Goal: Check status: Check status

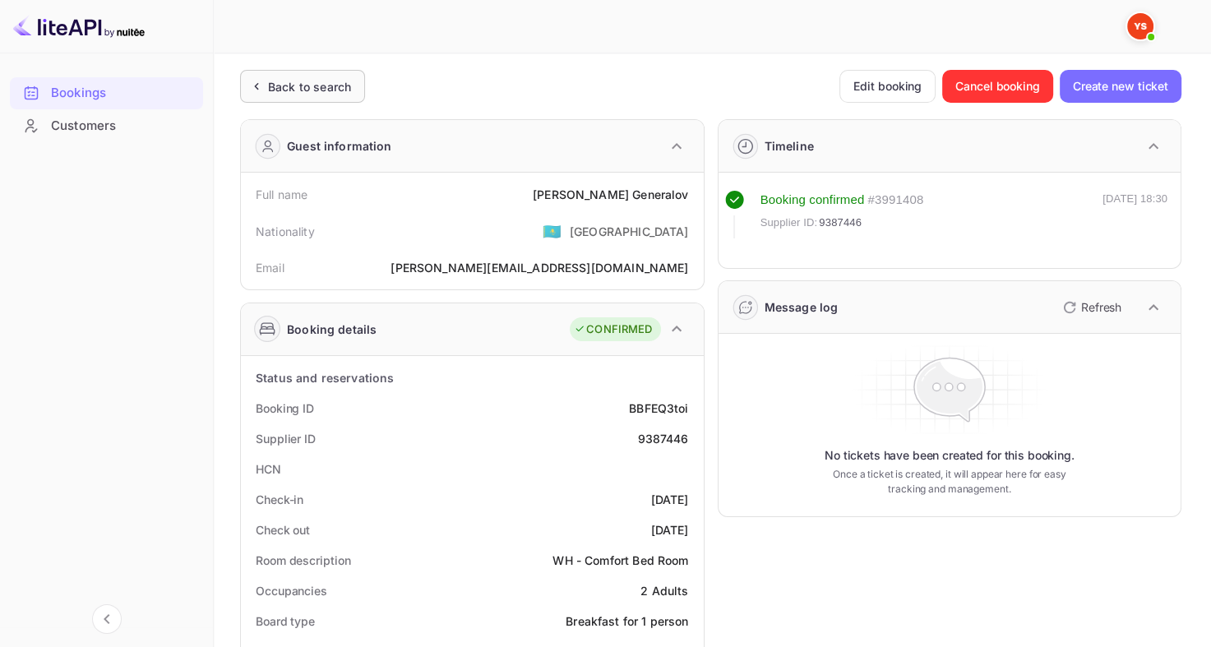
click at [293, 92] on div "Back to search" at bounding box center [309, 86] width 83 height 17
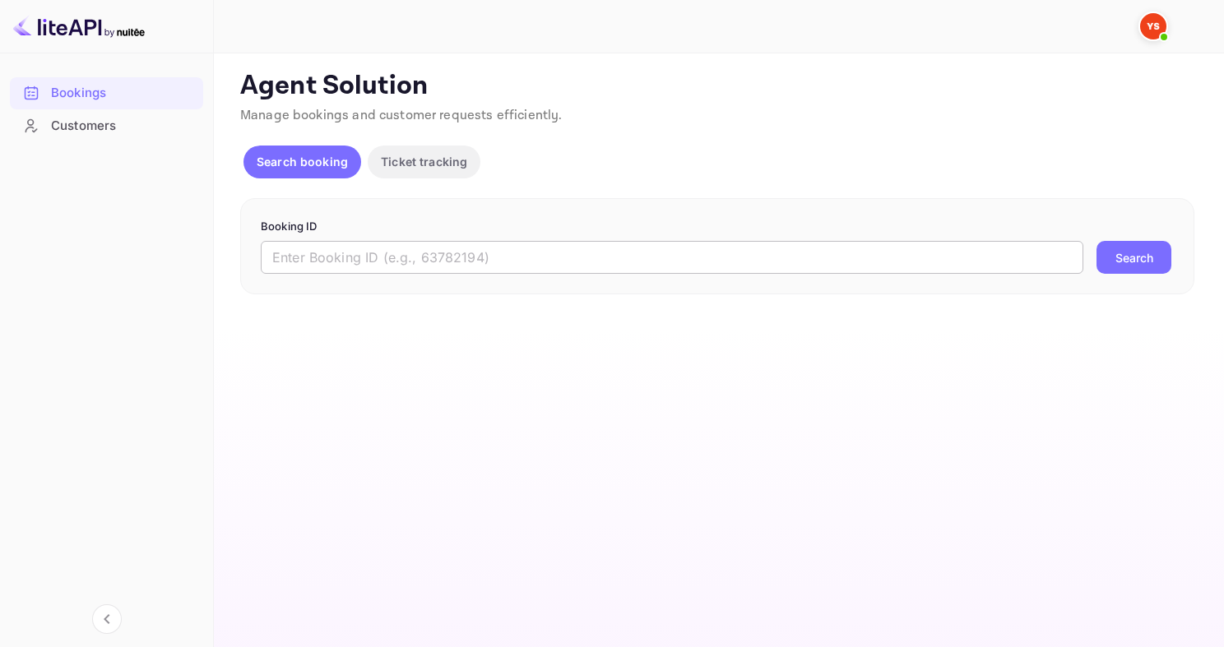
click at [345, 257] on input "text" at bounding box center [672, 257] width 822 height 33
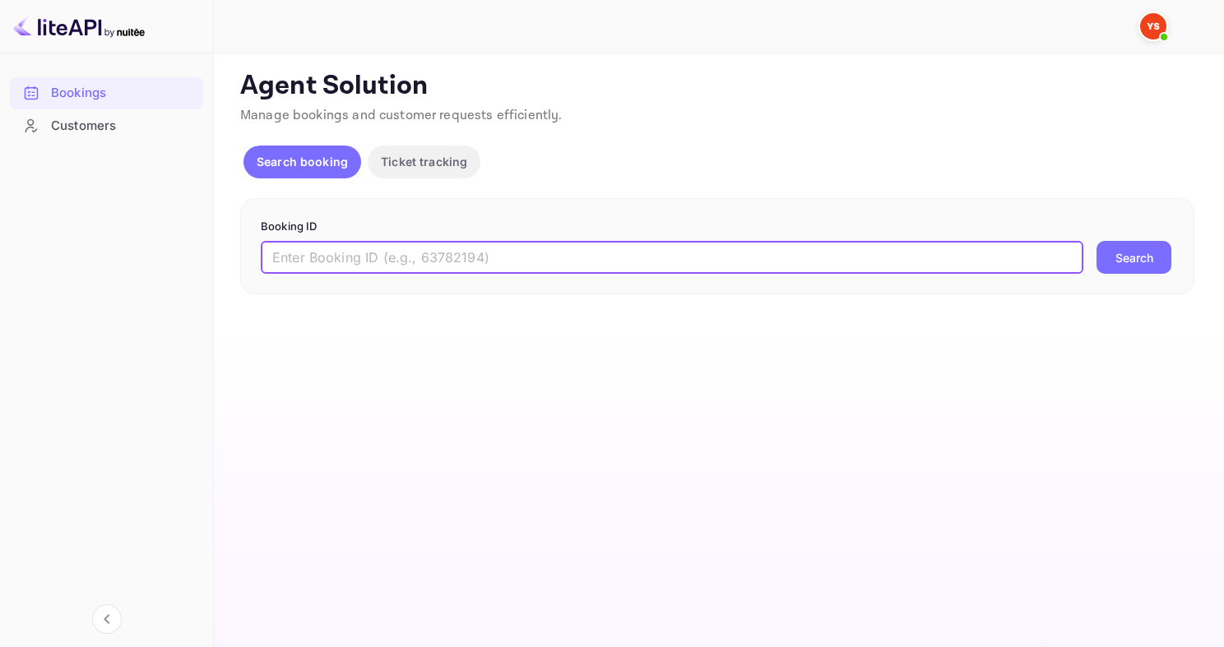
paste input "9490272"
type input "9490272"
click at [1096, 241] on button "Search" at bounding box center [1133, 257] width 75 height 33
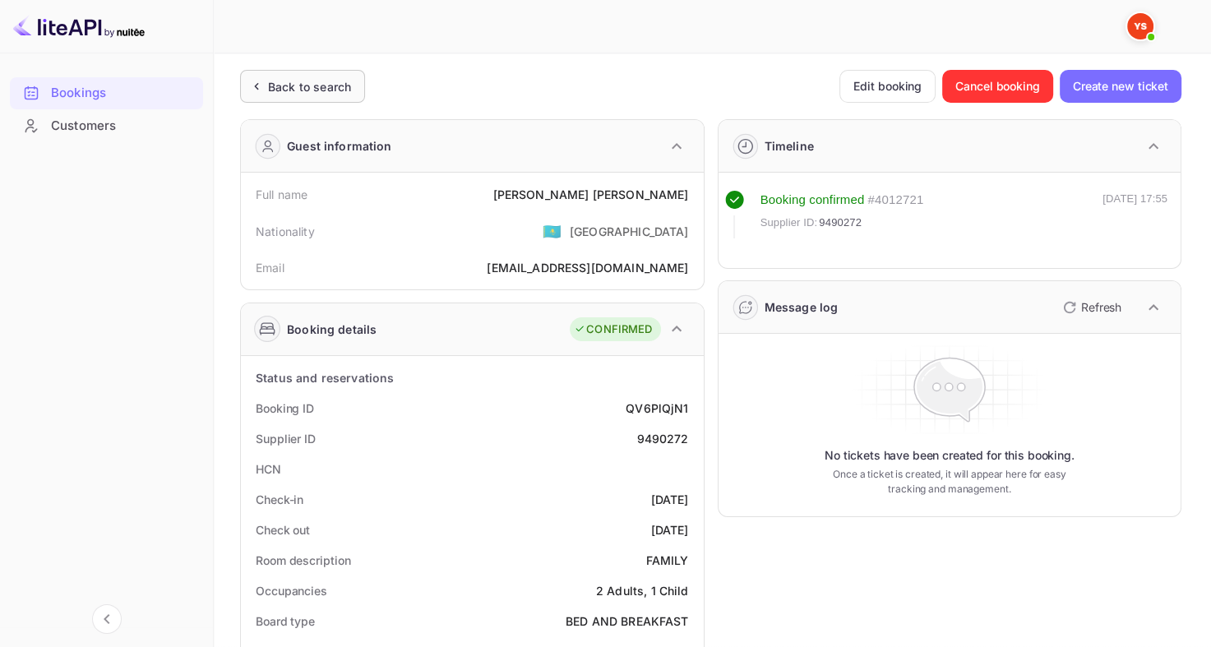
click at [308, 79] on div "Back to search" at bounding box center [309, 86] width 83 height 17
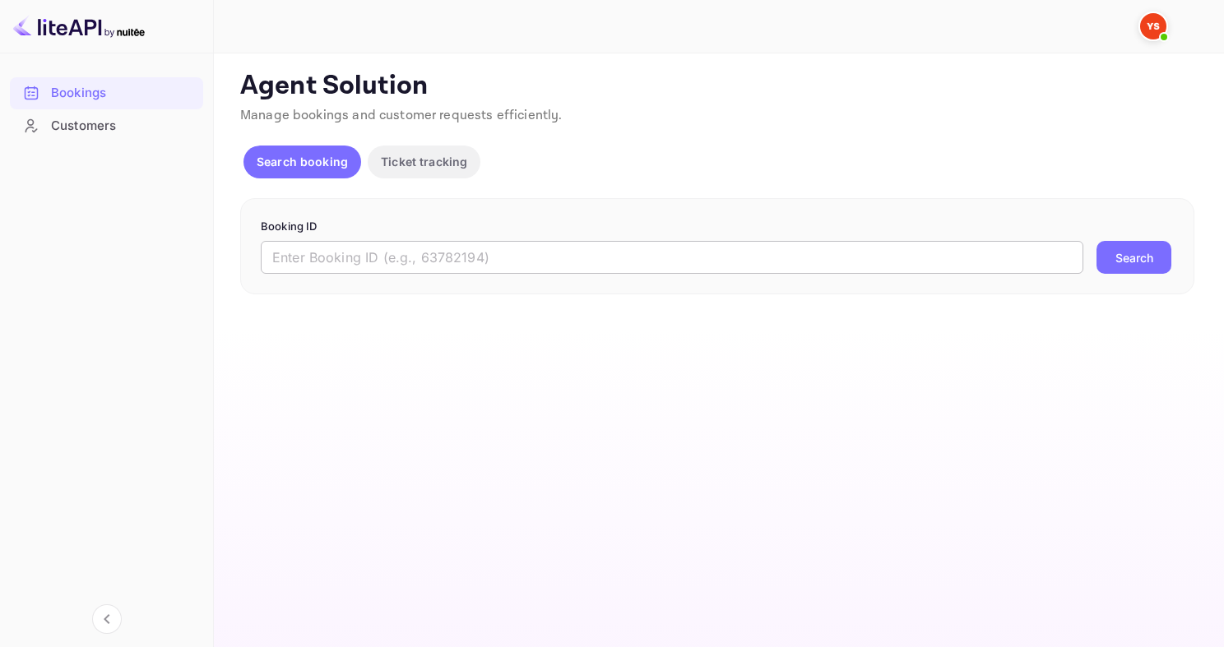
click at [405, 256] on input "text" at bounding box center [672, 257] width 822 height 33
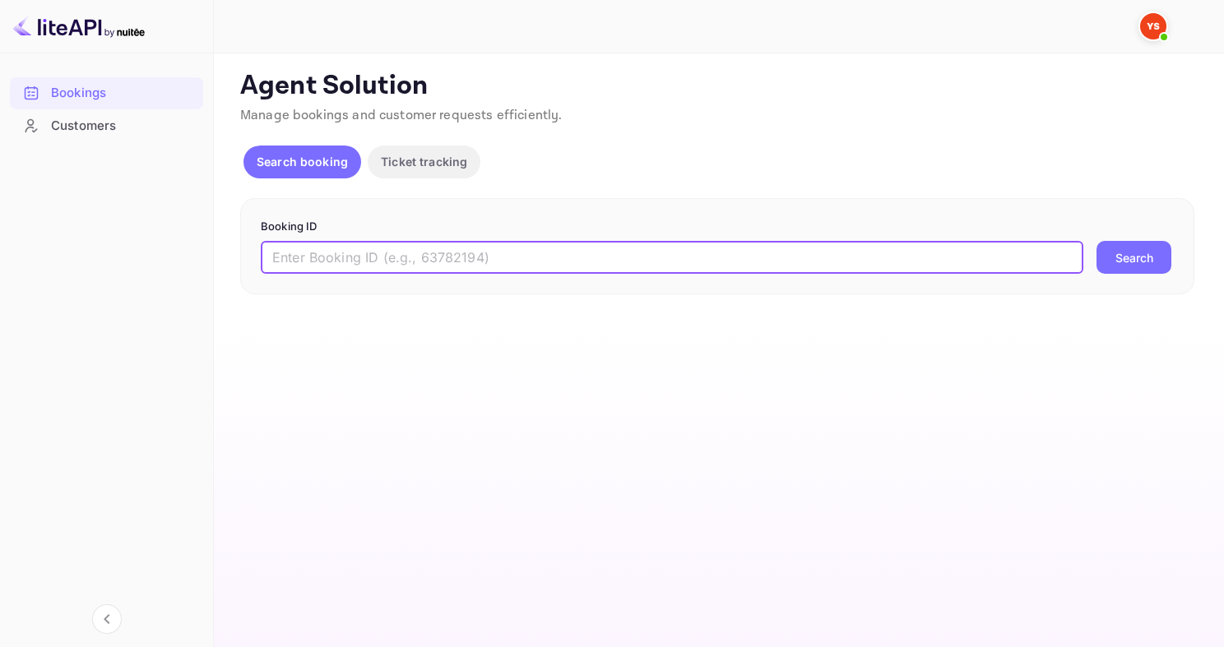
paste input "9340853"
type input "9340853"
click at [1096, 241] on button "Search" at bounding box center [1133, 257] width 75 height 33
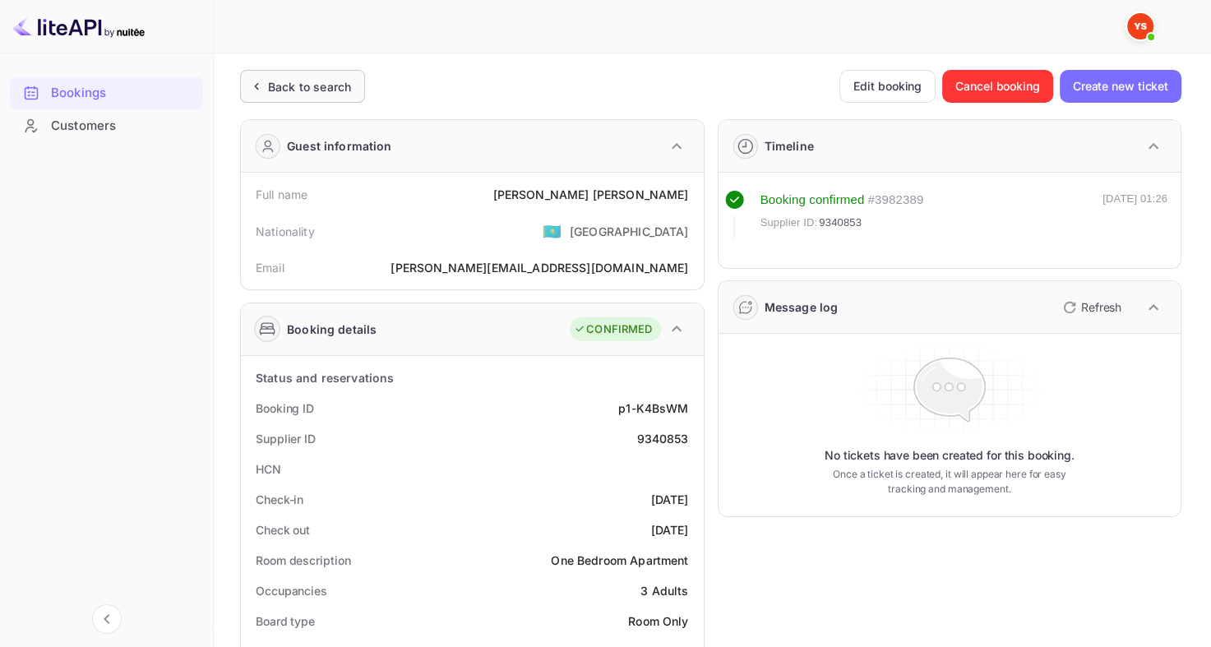
click at [290, 84] on div "Back to search" at bounding box center [309, 86] width 83 height 17
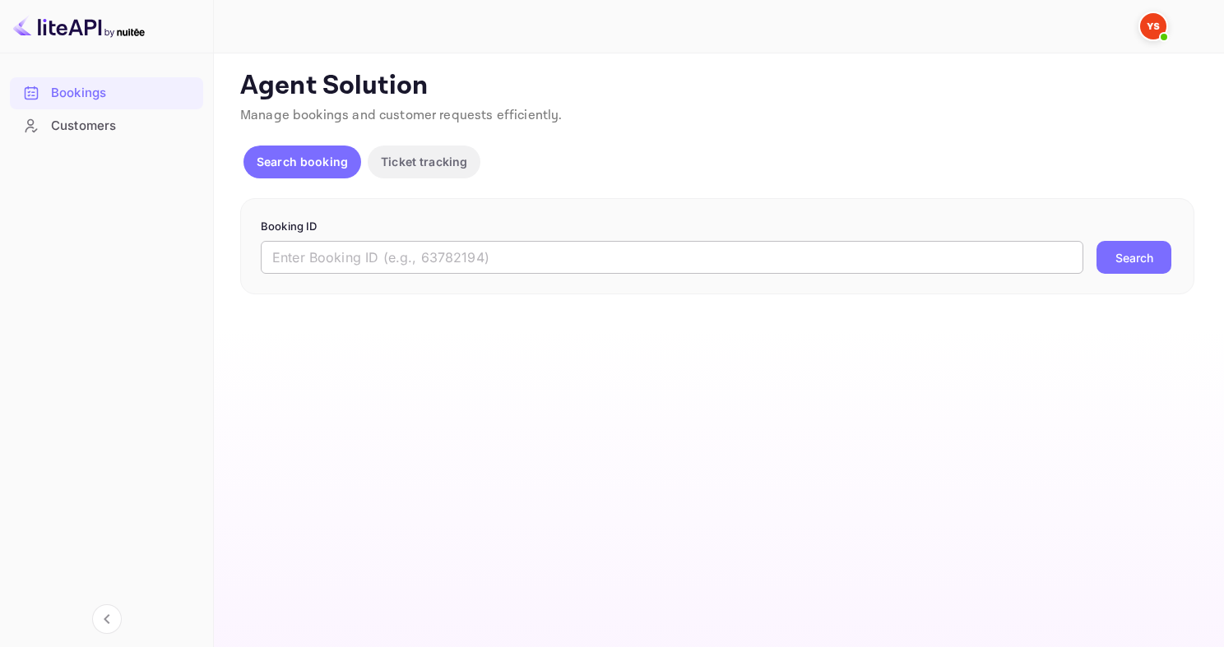
click at [460, 245] on input "text" at bounding box center [672, 257] width 822 height 33
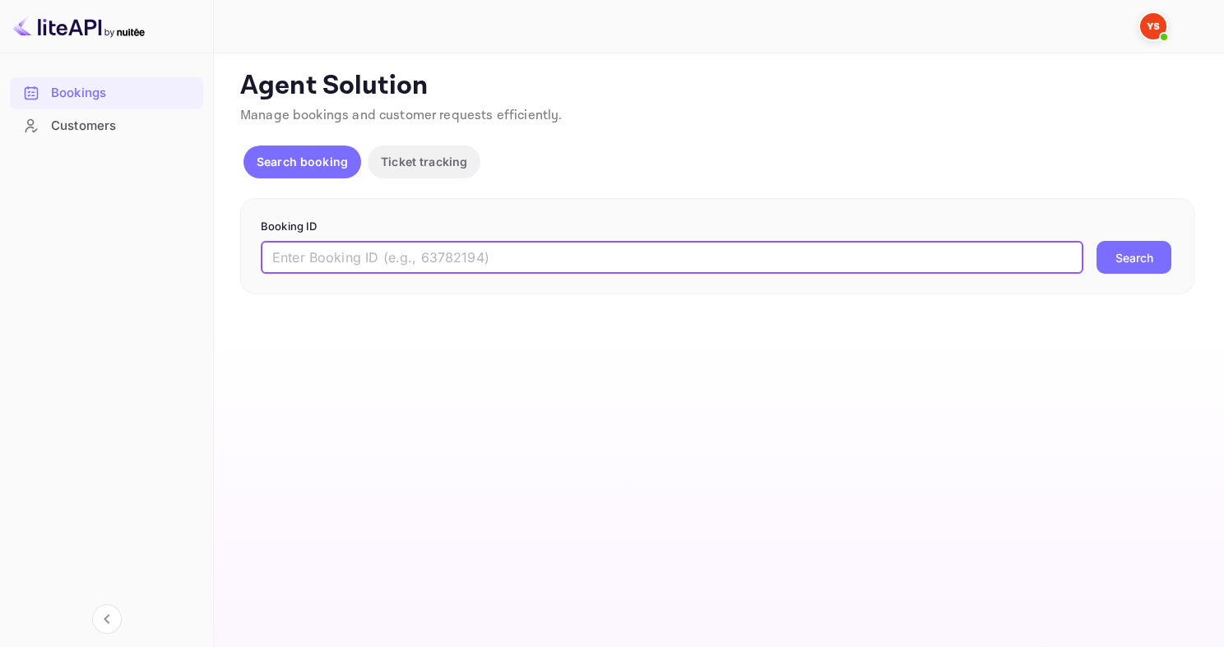
paste input "8655412"
type input "8655412"
click at [1096, 241] on button "Search" at bounding box center [1133, 257] width 75 height 33
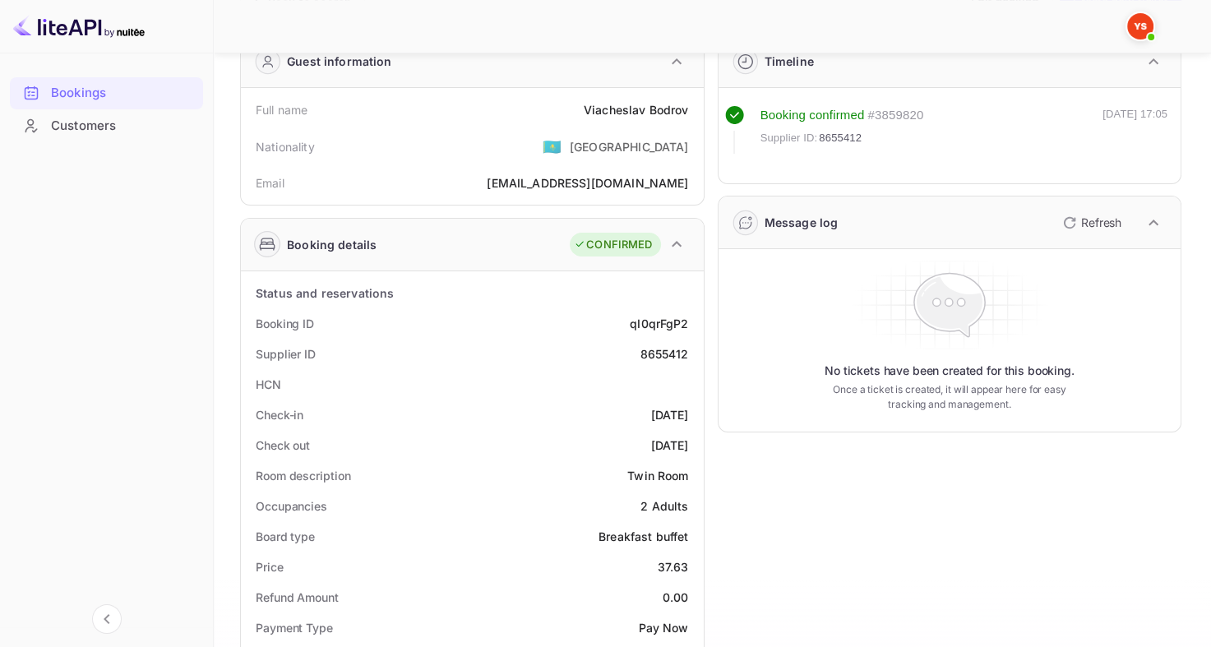
scroll to position [82, 0]
